Goal: Information Seeking & Learning: Learn about a topic

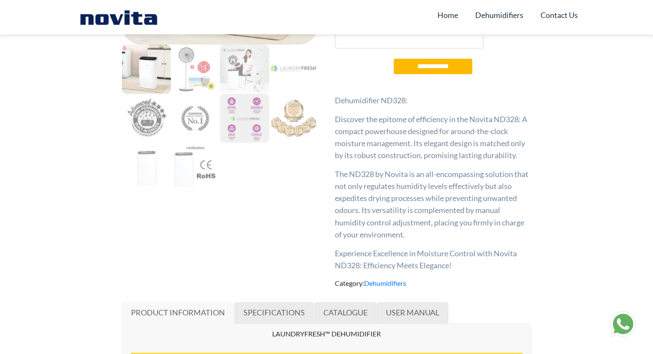
scroll to position [357, 0]
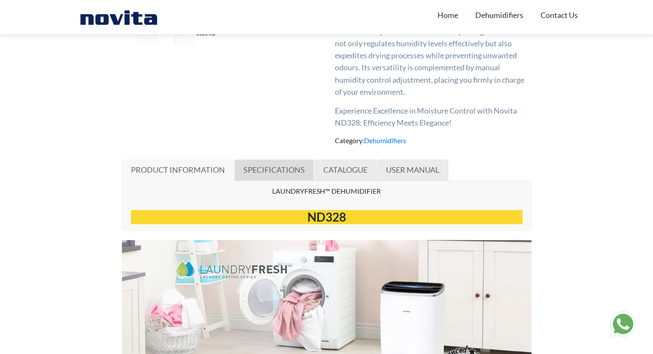
click at [278, 171] on span "SPECIFICATIONS" at bounding box center [273, 169] width 61 height 9
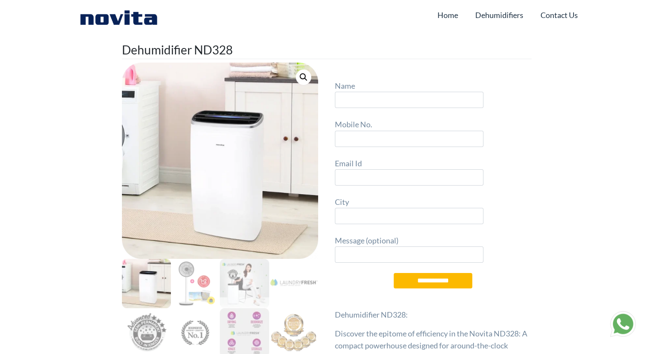
click at [131, 33] on header "Home Dehumidifiers Contact Us" at bounding box center [326, 17] width 653 height 34
click at [133, 21] on img at bounding box center [119, 17] width 86 height 17
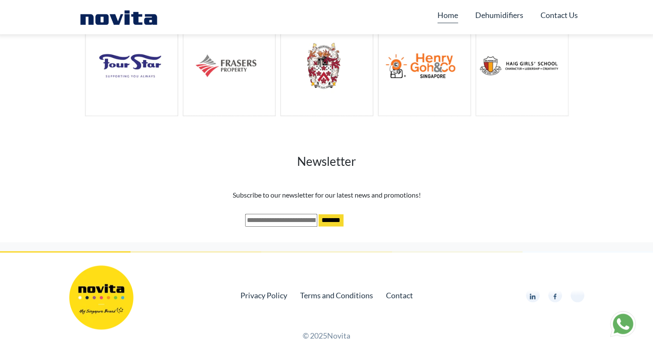
scroll to position [340, 0]
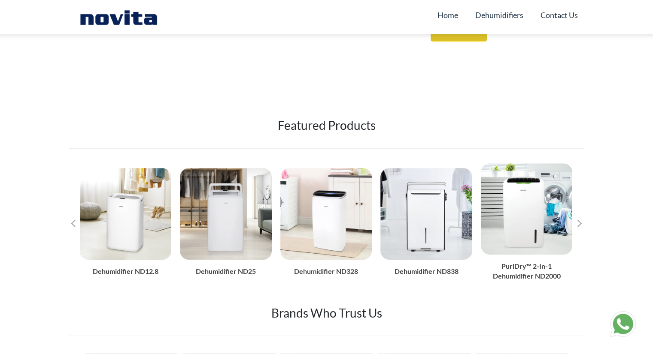
click at [441, 219] on img "4 / 8" at bounding box center [426, 214] width 92 height 92
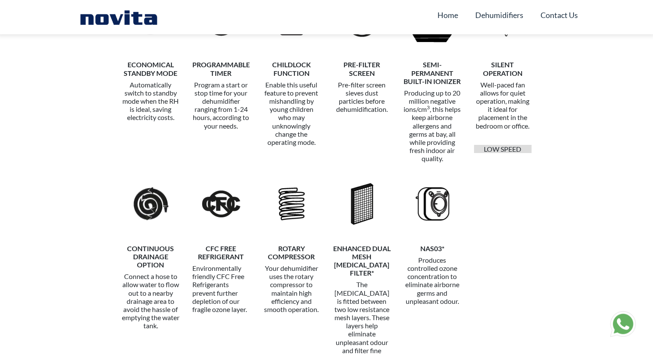
scroll to position [3888, 0]
